Goal: Information Seeking & Learning: Learn about a topic

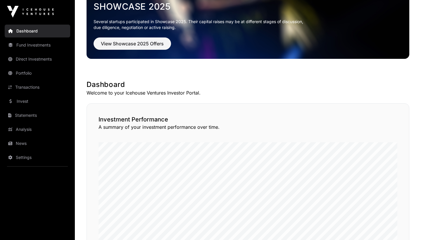
scroll to position [33, 0]
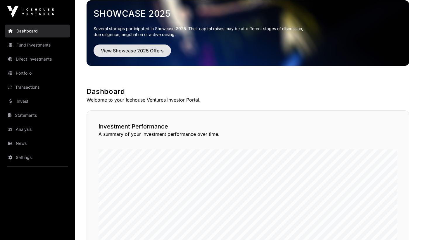
click at [135, 51] on span "View Showcase 2025 Offers" at bounding box center [132, 50] width 63 height 7
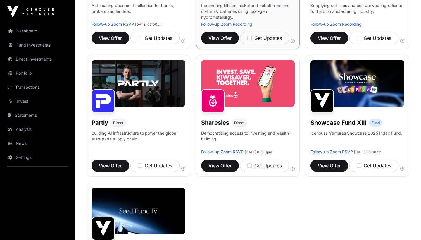
scroll to position [328, 0]
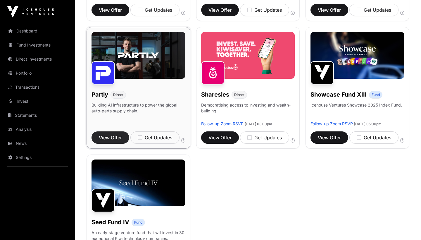
click at [112, 140] on span "View Offer" at bounding box center [110, 137] width 23 height 7
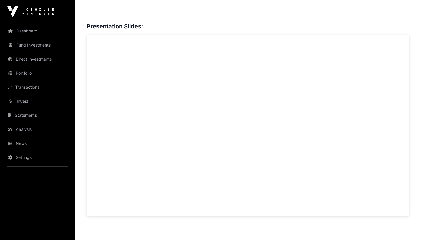
scroll to position [482, 0]
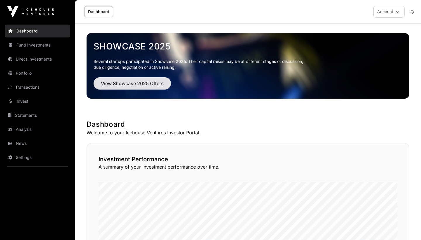
click at [126, 85] on span "View Showcase 2025 Offers" at bounding box center [132, 83] width 63 height 7
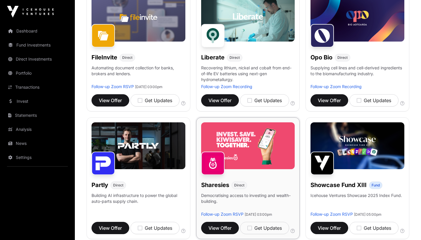
scroll to position [337, 0]
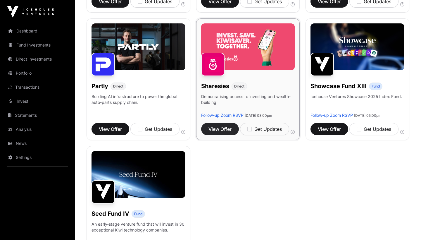
click at [219, 133] on span "View Offer" at bounding box center [220, 129] width 23 height 7
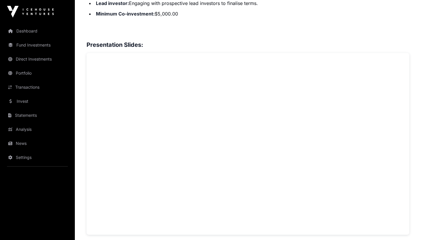
scroll to position [404, 0]
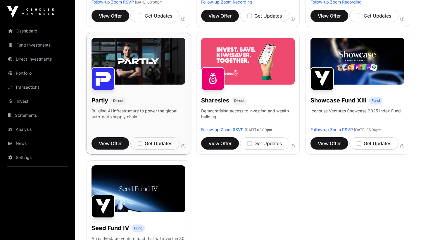
scroll to position [318, 0]
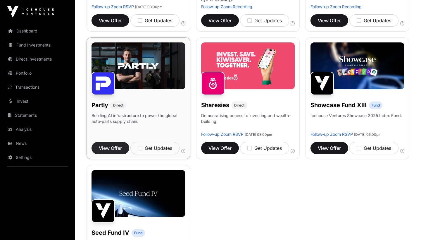
click at [110, 149] on span "View Offer" at bounding box center [110, 148] width 23 height 7
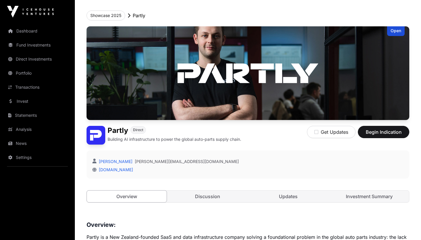
scroll to position [156, 0]
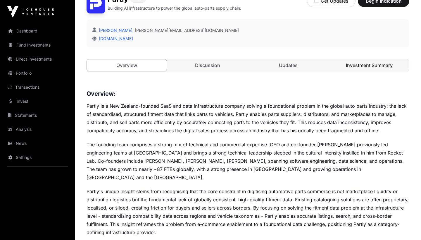
click at [361, 68] on link "Investment Summary" at bounding box center [370, 65] width 80 height 12
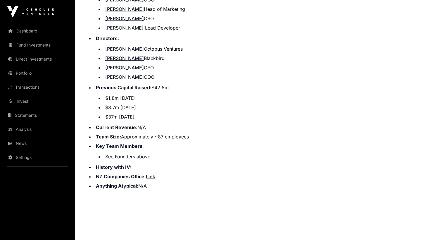
scroll to position [680, 0]
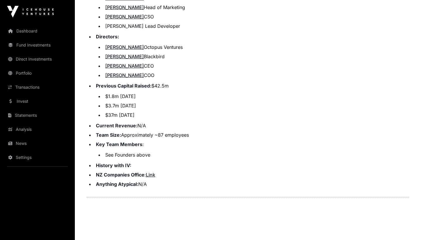
drag, startPoint x: 104, startPoint y: 87, endPoint x: 111, endPoint y: 87, distance: 7.6
click at [110, 93] on li "$1.8m [DATE]" at bounding box center [257, 96] width 306 height 7
click at [135, 102] on li "$3.7m [DATE]" at bounding box center [257, 105] width 306 height 7
drag, startPoint x: 135, startPoint y: 99, endPoint x: 111, endPoint y: 90, distance: 25.5
click at [111, 93] on ul "$1.8m October 2020 $3.7m October 2021 $37m November 2022" at bounding box center [253, 106] width 314 height 26
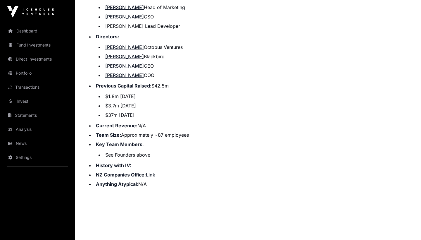
click at [111, 93] on li "$1.8m October 2020" at bounding box center [257, 96] width 306 height 7
drag, startPoint x: 111, startPoint y: 90, endPoint x: 132, endPoint y: 120, distance: 36.4
click at [132, 120] on ul "Corporate Structure: Limited Company Date Incorporated: 28 July 2020 Founder(s)…" at bounding box center [248, 72] width 323 height 232
click at [132, 123] on strong "Current Revenue:" at bounding box center [117, 126] width 42 height 6
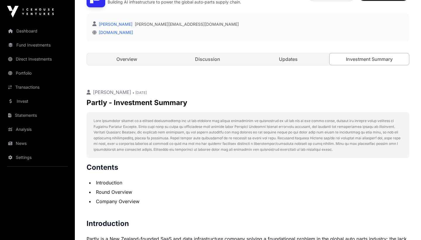
scroll to position [133, 0]
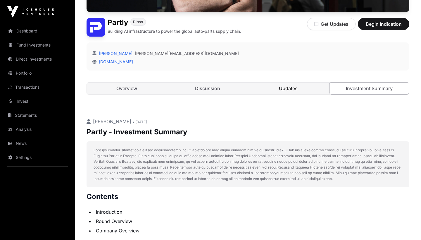
click at [277, 90] on link "Updates" at bounding box center [289, 89] width 80 height 12
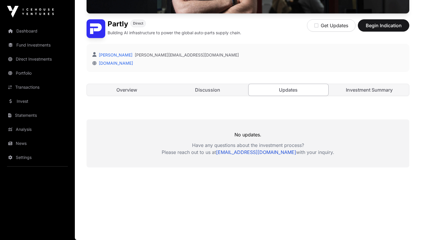
scroll to position [131, 0]
click at [218, 87] on link "Discussion" at bounding box center [208, 90] width 80 height 12
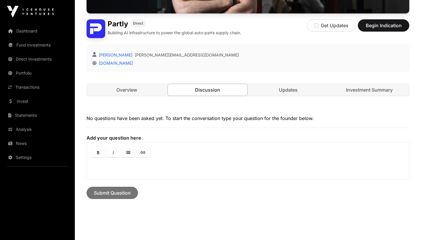
click at [168, 91] on link "Discussion" at bounding box center [208, 90] width 80 height 12
click at [155, 91] on link "Overview" at bounding box center [127, 90] width 80 height 12
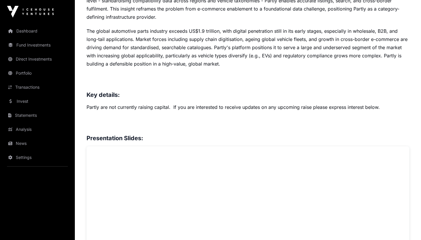
scroll to position [381, 0]
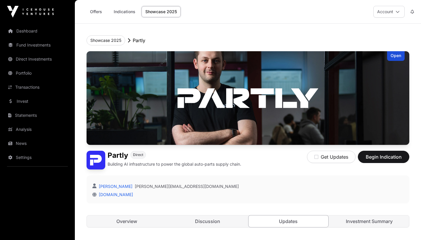
scroll to position [131, 0]
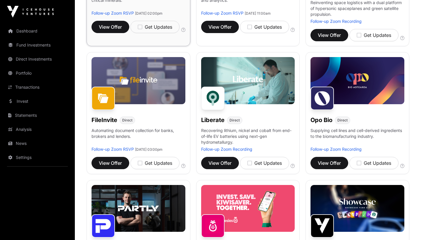
scroll to position [216, 0]
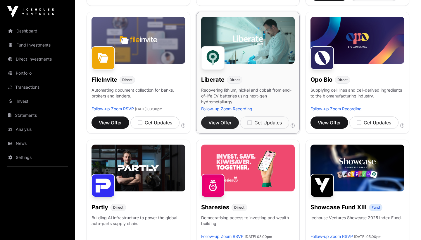
click at [220, 119] on span "View Offer" at bounding box center [220, 122] width 23 height 7
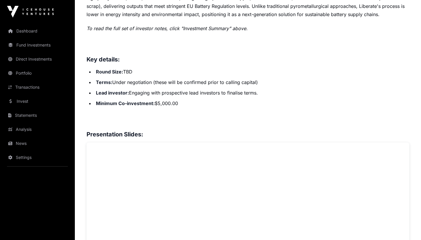
scroll to position [325, 0]
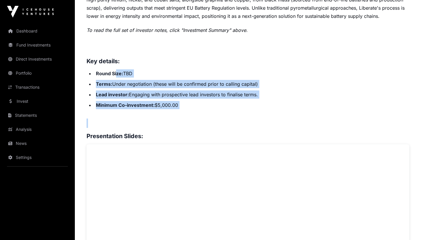
drag, startPoint x: 116, startPoint y: 75, endPoint x: 172, endPoint y: 111, distance: 67.0
drag, startPoint x: 192, startPoint y: 104, endPoint x: 126, endPoint y: 81, distance: 69.3
click at [126, 81] on ul "Round Size: TBD Terms: Under negotiation (these will be confirmed prior to call…" at bounding box center [248, 89] width 323 height 40
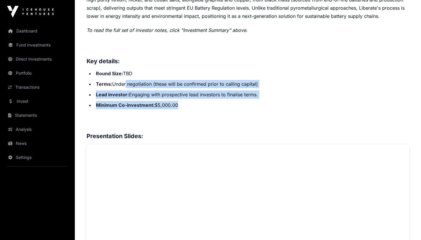
click at [126, 81] on li "Terms: Under negotiation (these will be confirmed prior to calling capital)" at bounding box center [251, 84] width 315 height 8
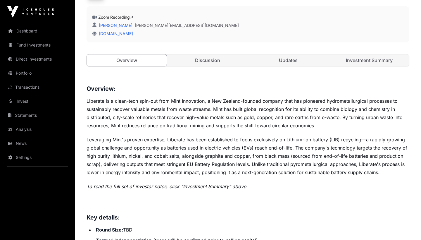
scroll to position [137, 0]
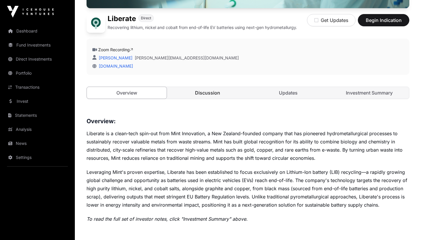
click at [228, 92] on link "Discussion" at bounding box center [208, 93] width 80 height 12
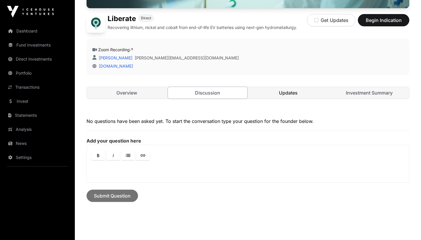
click at [268, 92] on link "Updates" at bounding box center [289, 93] width 80 height 12
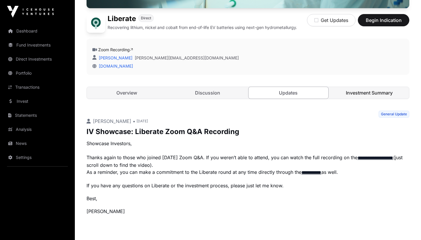
click at [353, 94] on link "Investment Summary" at bounding box center [370, 93] width 80 height 12
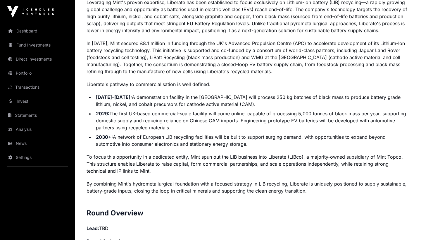
scroll to position [480, 0]
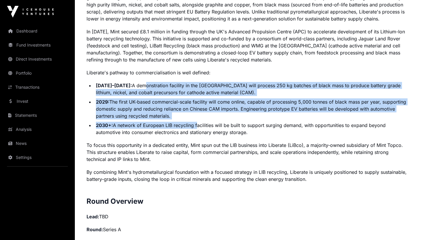
drag, startPoint x: 135, startPoint y: 84, endPoint x: 201, endPoint y: 134, distance: 82.7
click at [201, 134] on ul "2025–2028: A demonstration facility in the UK will process 250 kg batches of bl…" at bounding box center [248, 109] width 323 height 54
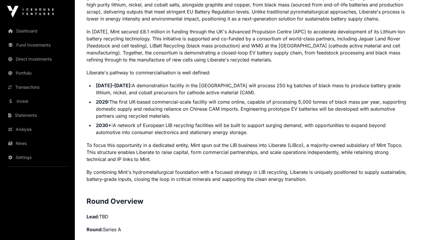
click at [201, 134] on li "2030+: A network of European LIB recycling facilities will be built to support …" at bounding box center [251, 129] width 315 height 14
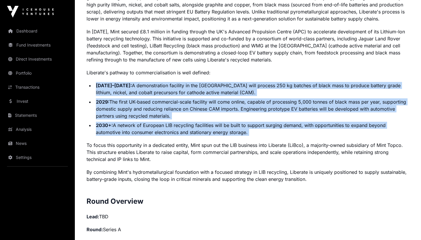
drag, startPoint x: 201, startPoint y: 134, endPoint x: 171, endPoint y: 78, distance: 64.3
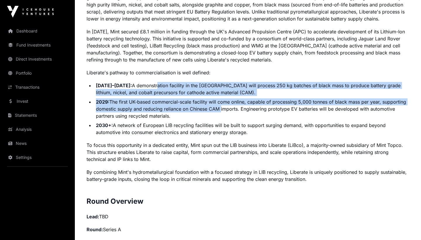
drag, startPoint x: 160, startPoint y: 86, endPoint x: 220, endPoint y: 110, distance: 64.3
click at [220, 110] on ul "2025–2028: A demonstration facility in the UK will process 250 kg batches of bl…" at bounding box center [248, 109] width 323 height 54
click at [220, 110] on li "2029: The first UK-based commercial-scale facility will come online, capable of…" at bounding box center [251, 108] width 315 height 21
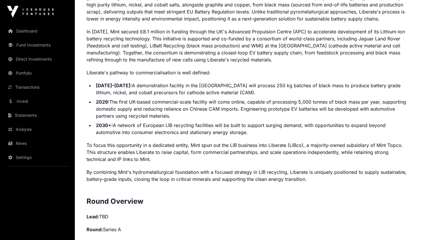
drag, startPoint x: 227, startPoint y: 111, endPoint x: 136, endPoint y: 59, distance: 105.5
click at [136, 59] on p "In 2025, Mint secured £8.1 million in funding through the UK's Advanced Propuls…" at bounding box center [248, 45] width 323 height 35
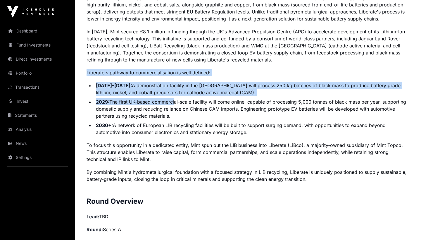
drag, startPoint x: 110, startPoint y: 66, endPoint x: 176, endPoint y: 101, distance: 73.8
click at [176, 101] on li "2029: The first UK-based commercial-scale facility will come online, capable of…" at bounding box center [251, 108] width 315 height 21
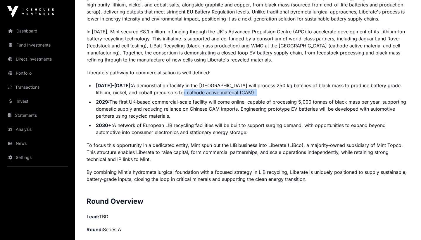
drag, startPoint x: 181, startPoint y: 96, endPoint x: 155, endPoint y: 88, distance: 27.3
click at [155, 88] on ul "2025–2028: A demonstration facility in the UK will process 250 kg batches of bl…" at bounding box center [248, 109] width 323 height 54
click at [155, 88] on li "2025–2028: A demonstration facility in the UK will process 250 kg batches of bl…" at bounding box center [251, 89] width 315 height 14
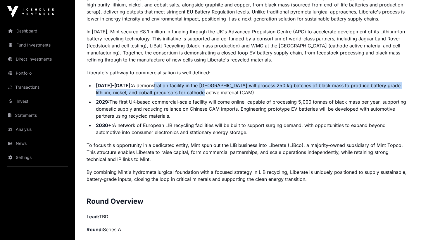
drag, startPoint x: 145, startPoint y: 81, endPoint x: 176, endPoint y: 91, distance: 33.0
click at [176, 91] on li "2025–2028: A demonstration facility in the UK will process 250 kg batches of bl…" at bounding box center [251, 89] width 315 height 14
drag, startPoint x: 176, startPoint y: 91, endPoint x: 145, endPoint y: 85, distance: 32.3
click at [145, 85] on li "2025–2028: A demonstration facility in the UK will process 250 kg batches of bl…" at bounding box center [251, 89] width 315 height 14
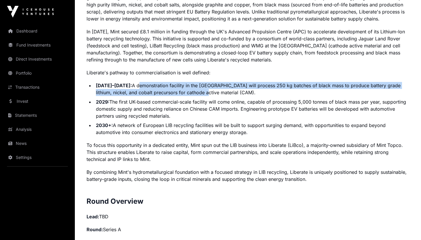
click at [145, 85] on li "2025–2028: A demonstration facility in the UK will process 250 kg batches of bl…" at bounding box center [251, 89] width 315 height 14
drag, startPoint x: 183, startPoint y: 94, endPoint x: 122, endPoint y: 84, distance: 62.0
click at [122, 84] on li "2025–2028: A demonstration facility in the UK will process 250 kg batches of bl…" at bounding box center [251, 89] width 315 height 14
click at [122, 84] on strong "2025–2028:" at bounding box center [114, 86] width 36 height 6
drag, startPoint x: 122, startPoint y: 84, endPoint x: 162, endPoint y: 92, distance: 40.5
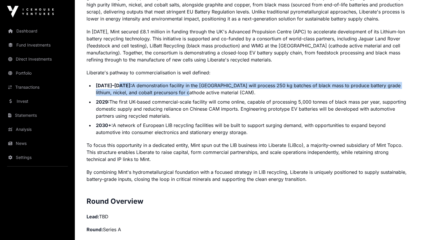
click at [162, 92] on li "2025–2028: A demonstration facility in the UK will process 250 kg batches of bl…" at bounding box center [251, 89] width 315 height 14
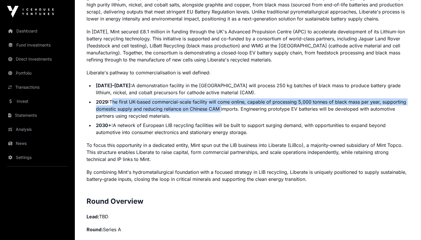
drag, startPoint x: 111, startPoint y: 102, endPoint x: 221, endPoint y: 108, distance: 109.9
click at [221, 108] on li "2029: The first UK-based commercial-scale facility will come online, capable of…" at bounding box center [251, 108] width 315 height 21
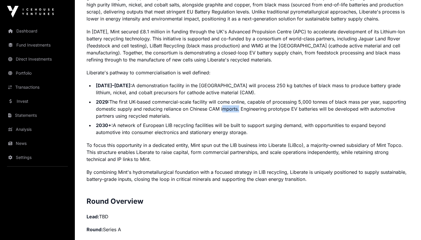
click at [221, 108] on li "2029: The first UK-based commercial-scale facility will come online, capable of…" at bounding box center [251, 108] width 315 height 21
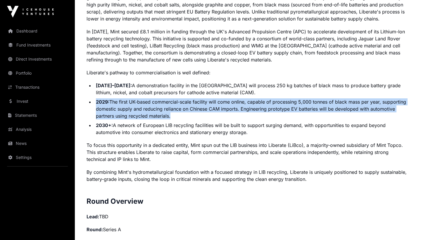
click at [221, 108] on li "2029: The first UK-based commercial-scale facility will come online, capable of…" at bounding box center [251, 108] width 315 height 21
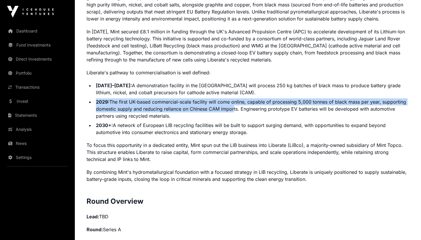
drag, startPoint x: 231, startPoint y: 109, endPoint x: 156, endPoint y: 95, distance: 76.5
click at [156, 95] on ul "2025–2028: A demonstration facility in the UK will process 250 kg batches of bl…" at bounding box center [248, 109] width 323 height 54
drag, startPoint x: 153, startPoint y: 98, endPoint x: 258, endPoint y: 108, distance: 105.2
click at [258, 108] on li "2029: The first UK-based commercial-scale facility will come online, capable of…" at bounding box center [251, 108] width 315 height 21
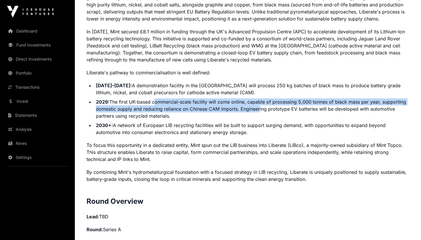
click at [258, 108] on li "2029: The first UK-based commercial-scale facility will come online, capable of…" at bounding box center [251, 108] width 315 height 21
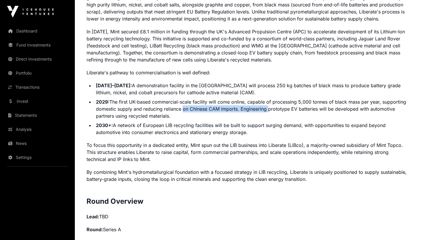
drag, startPoint x: 258, startPoint y: 108, endPoint x: 180, endPoint y: 104, distance: 77.9
click at [180, 104] on li "2029: The first UK-based commercial-scale facility will come online, capable of…" at bounding box center [251, 108] width 315 height 21
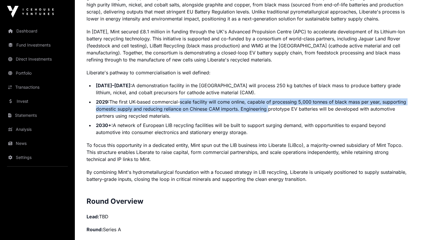
click at [180, 104] on li "2029: The first UK-based commercial-scale facility will come online, capable of…" at bounding box center [251, 108] width 315 height 21
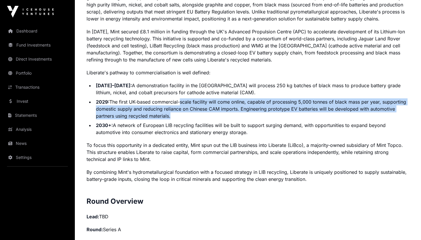
drag, startPoint x: 180, startPoint y: 104, endPoint x: 277, endPoint y: 120, distance: 97.6
click at [277, 119] on ul "2025–2028: A demonstration facility in the UK will process 250 kg batches of bl…" at bounding box center [248, 109] width 323 height 54
click at [277, 120] on ul "2025–2028: A demonstration facility in the UK will process 250 kg batches of bl…" at bounding box center [248, 109] width 323 height 54
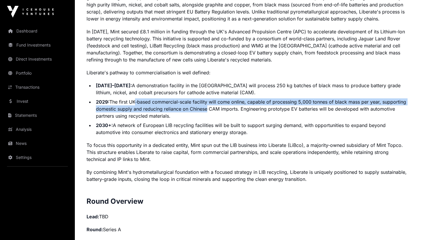
drag, startPoint x: 135, startPoint y: 103, endPoint x: 207, endPoint y: 109, distance: 71.9
click at [207, 109] on li "2029: The first UK-based commercial-scale facility will come online, capable of…" at bounding box center [251, 108] width 315 height 21
drag, startPoint x: 207, startPoint y: 109, endPoint x: 141, endPoint y: 100, distance: 66.1
click at [141, 100] on li "2029: The first UK-based commercial-scale facility will come online, capable of…" at bounding box center [251, 108] width 315 height 21
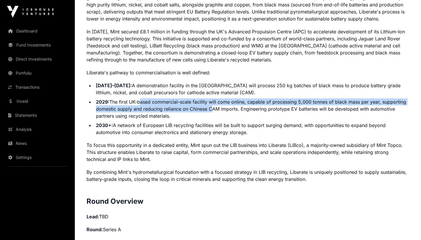
click at [257, 118] on li "2029: The first UK-based commercial-scale facility will come online, capable of…" at bounding box center [251, 108] width 315 height 21
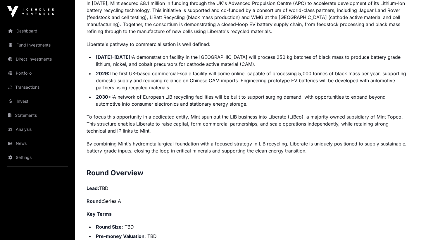
scroll to position [544, 0]
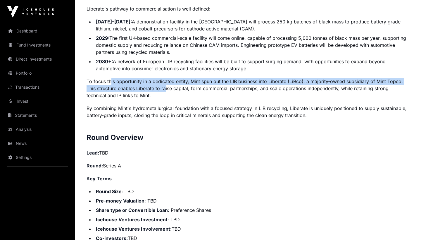
drag, startPoint x: 110, startPoint y: 80, endPoint x: 166, endPoint y: 89, distance: 56.6
click at [166, 89] on p "To focus this opportunity in a dedicated entity, Mint spun out the LIB business…" at bounding box center [248, 88] width 323 height 21
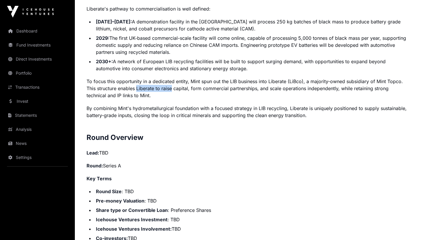
drag, startPoint x: 166, startPoint y: 89, endPoint x: 133, endPoint y: 82, distance: 33.7
click at [133, 82] on p "To focus this opportunity in a dedicated entity, Mint spun out the LIB business…" at bounding box center [248, 88] width 323 height 21
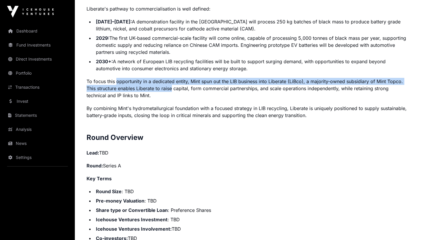
click at [133, 82] on p "To focus this opportunity in a dedicated entity, Mint spun out the LIB business…" at bounding box center [248, 88] width 323 height 21
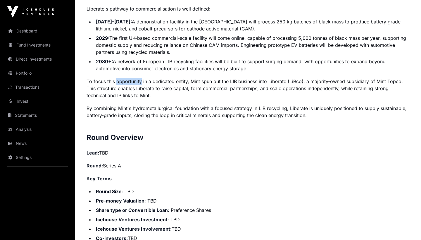
click at [133, 82] on p "To focus this opportunity in a dedicated entity, Mint spun out the LIB business…" at bounding box center [248, 88] width 323 height 21
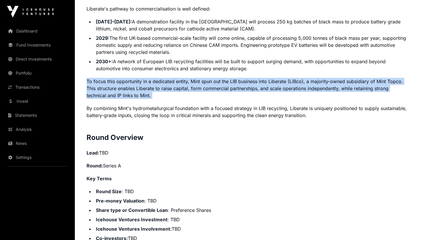
click at [133, 82] on p "To focus this opportunity in a dedicated entity, Mint spun out the LIB business…" at bounding box center [248, 88] width 323 height 21
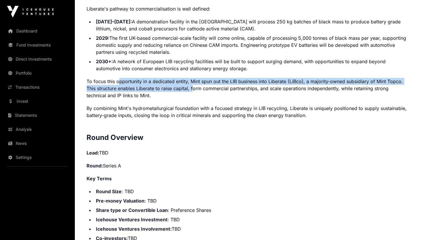
drag, startPoint x: 121, startPoint y: 78, endPoint x: 194, endPoint y: 90, distance: 73.2
click at [194, 90] on p "To focus this opportunity in a dedicated entity, Mint spun out the LIB business…" at bounding box center [248, 88] width 323 height 21
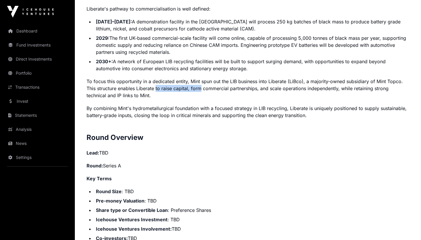
drag, startPoint x: 194, startPoint y: 90, endPoint x: 151, endPoint y: 83, distance: 43.5
click at [152, 83] on p "To focus this opportunity in a dedicated entity, Mint spun out the LIB business…" at bounding box center [248, 88] width 323 height 21
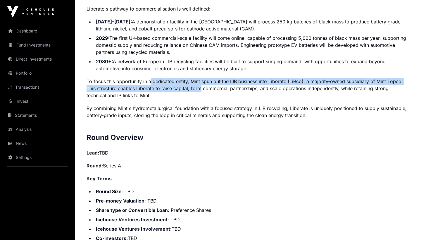
click at [151, 83] on p "To focus this opportunity in a dedicated entity, Mint spun out the LIB business…" at bounding box center [248, 88] width 323 height 21
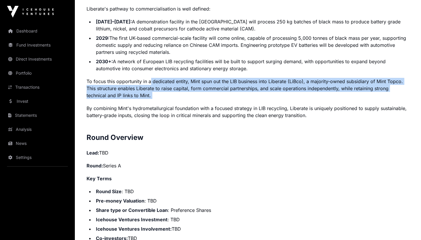
drag, startPoint x: 151, startPoint y: 83, endPoint x: 259, endPoint y: 97, distance: 108.9
click at [259, 96] on p "To focus this opportunity in a dedicated entity, Mint spun out the LIB business…" at bounding box center [248, 88] width 323 height 21
click at [259, 97] on p "To focus this opportunity in a dedicated entity, Mint spun out the LIB business…" at bounding box center [248, 88] width 323 height 21
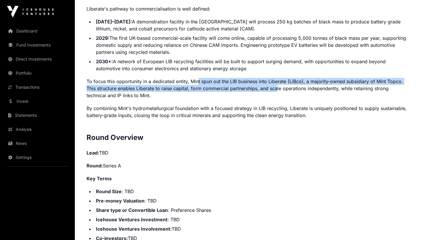
drag, startPoint x: 279, startPoint y: 90, endPoint x: 195, endPoint y: 78, distance: 84.4
click at [195, 78] on p "To focus this opportunity in a dedicated entity, Mint spun out the LIB business…" at bounding box center [248, 88] width 323 height 21
drag, startPoint x: 195, startPoint y: 78, endPoint x: 261, endPoint y: 90, distance: 67.1
click at [261, 90] on p "To focus this opportunity in a dedicated entity, Mint spun out the LIB business…" at bounding box center [248, 88] width 323 height 21
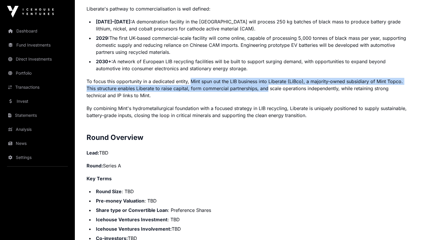
click at [261, 90] on p "To focus this opportunity in a dedicated entity, Mint spun out the LIB business…" at bounding box center [248, 88] width 323 height 21
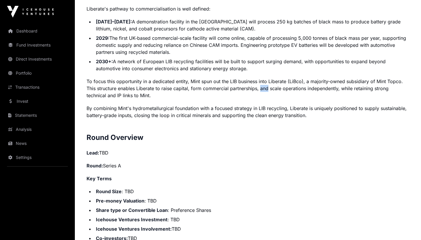
click at [261, 90] on p "To focus this opportunity in a dedicated entity, Mint spun out the LIB business…" at bounding box center [248, 88] width 323 height 21
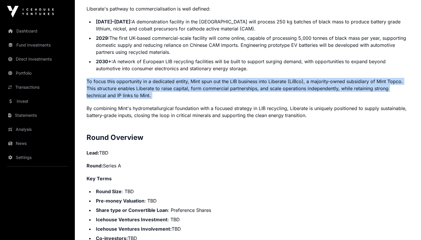
click at [261, 90] on p "To focus this opportunity in a dedicated entity, Mint spun out the LIB business…" at bounding box center [248, 88] width 323 height 21
click at [138, 86] on p "To focus this opportunity in a dedicated entity, Mint spun out the LIB business…" at bounding box center [248, 88] width 323 height 21
click at [100, 85] on p "To focus this opportunity in a dedicated entity, Mint spun out the LIB business…" at bounding box center [248, 88] width 323 height 21
click at [110, 78] on p "To focus this opportunity in a dedicated entity, Mint spun out the LIB business…" at bounding box center [248, 88] width 323 height 21
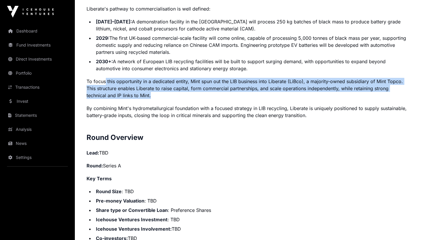
drag, startPoint x: 106, startPoint y: 81, endPoint x: 200, endPoint y: 93, distance: 95.4
click at [200, 93] on p "To focus this opportunity in a dedicated entity, Mint spun out the LIB business…" at bounding box center [248, 88] width 323 height 21
drag, startPoint x: 217, startPoint y: 91, endPoint x: 130, endPoint y: 76, distance: 89.1
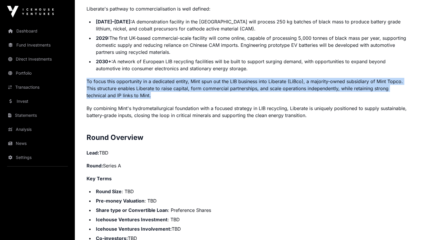
drag, startPoint x: 103, startPoint y: 78, endPoint x: 137, endPoint y: 95, distance: 37.7
click at [137, 95] on p "To focus this opportunity in a dedicated entity, Mint spun out the LIB business…" at bounding box center [248, 88] width 323 height 21
drag, startPoint x: 137, startPoint y: 95, endPoint x: 109, endPoint y: 81, distance: 30.6
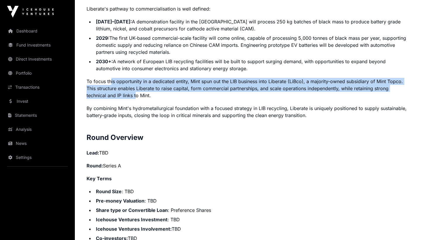
click at [109, 81] on p "To focus this opportunity in a dedicated entity, Mint spun out the LIB business…" at bounding box center [248, 88] width 323 height 21
drag
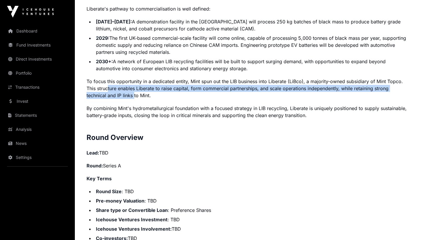
click at [105, 84] on p "To focus this opportunity in a dedicated entity, Mint spun out the LIB business…" at bounding box center [248, 88] width 323 height 21
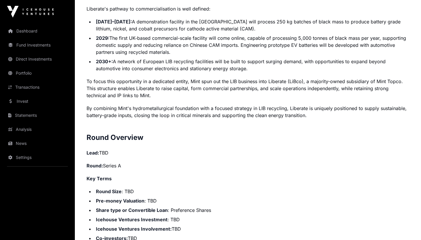
click at [104, 84] on p "To focus this opportunity in a dedicated entity, Mint spun out the LIB business…" at bounding box center [248, 88] width 323 height 21
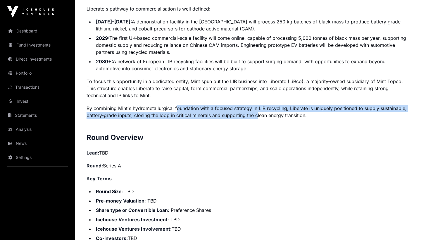
click at [176, 107] on p "By combining Mint's hydrometallurgical foundation with a focused strategy in LI…" at bounding box center [248, 112] width 323 height 14
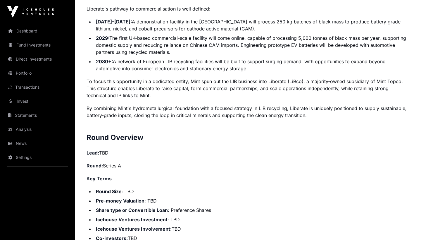
click at [176, 107] on p "By combining Mint's hydrometallurgical foundation with a focused strategy in LI…" at bounding box center [248, 112] width 323 height 14
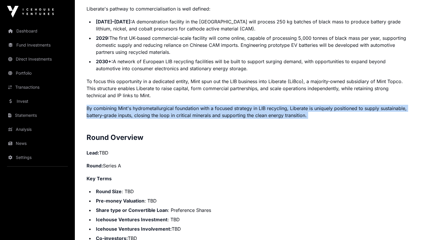
click at [176, 107] on p "By combining Mint's hydrometallurgical foundation with a focused strategy in LI…" at bounding box center [248, 112] width 323 height 14
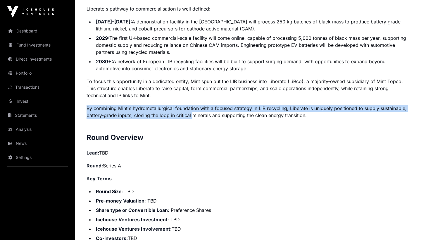
click at [195, 116] on p "By combining Mint's hydrometallurgical foundation with a focused strategy in LI…" at bounding box center [248, 112] width 323 height 14
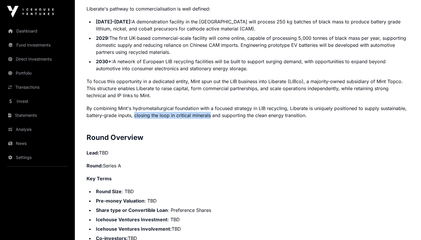
click at [138, 113] on p "By combining Mint's hydrometallurgical foundation with a focused strategy in LI…" at bounding box center [248, 112] width 323 height 14
